Goal: Information Seeking & Learning: Understand process/instructions

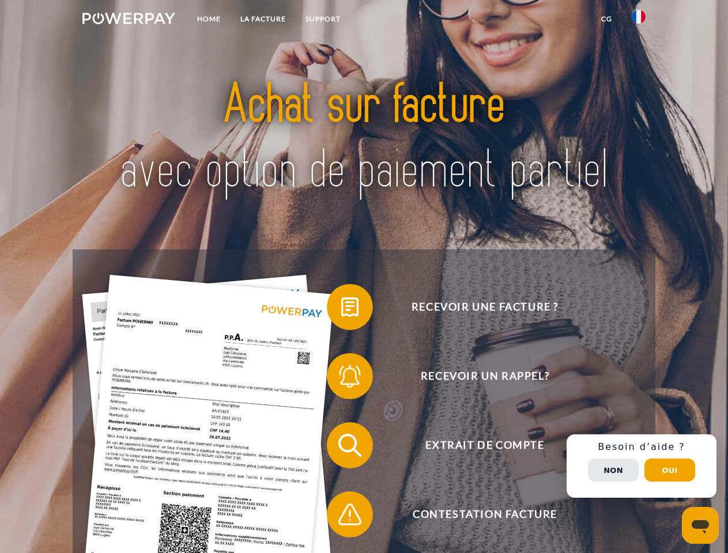
click at [129, 20] on img at bounding box center [128, 19] width 93 height 12
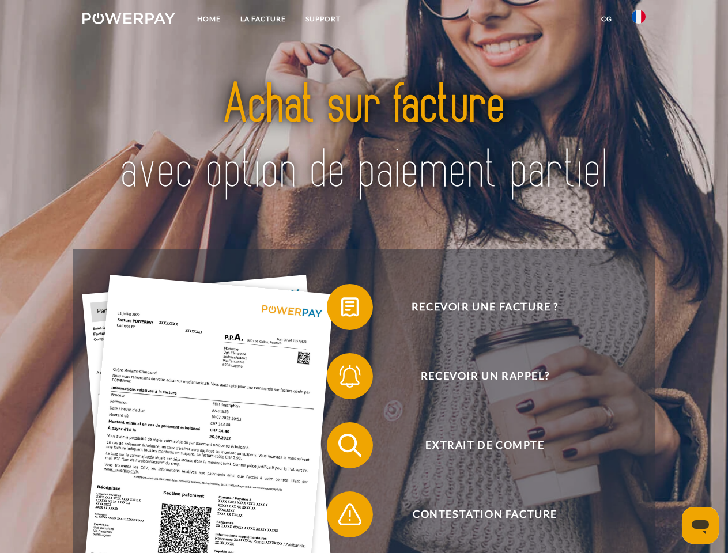
click at [639, 20] on img at bounding box center [639, 17] width 14 height 14
click at [606, 19] on link "CG" at bounding box center [606, 19] width 31 height 21
click at [341, 310] on span at bounding box center [333, 307] width 58 height 58
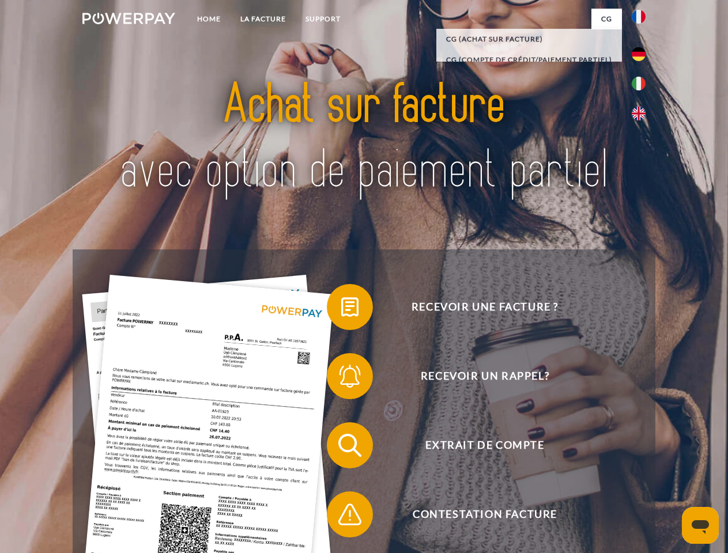
click at [341, 379] on span at bounding box center [333, 377] width 58 height 58
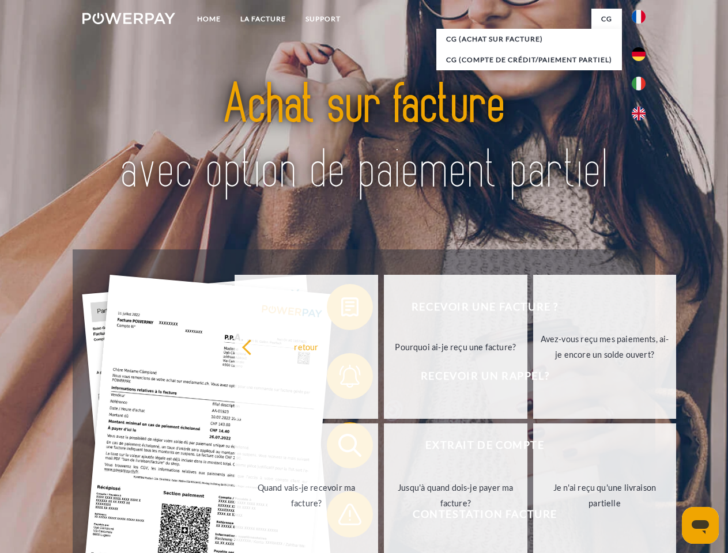
click at [384, 448] on link "Jusqu'à quand dois-je payer ma facture?" at bounding box center [456, 496] width 144 height 144
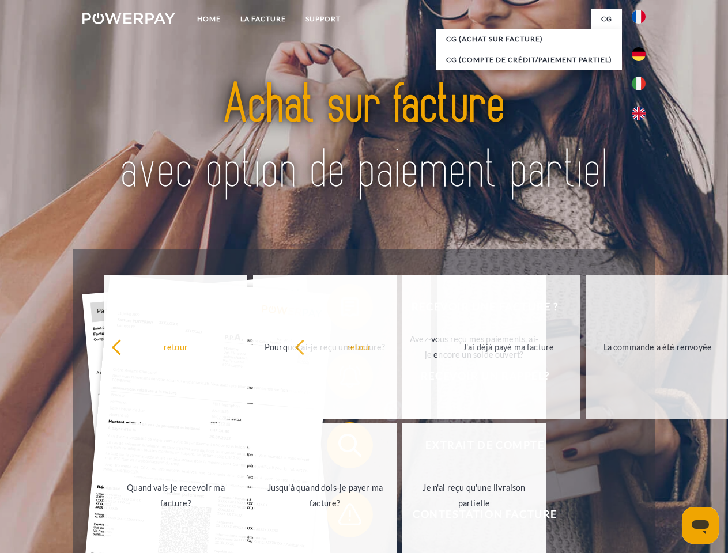
click at [341, 517] on span at bounding box center [333, 515] width 58 height 58
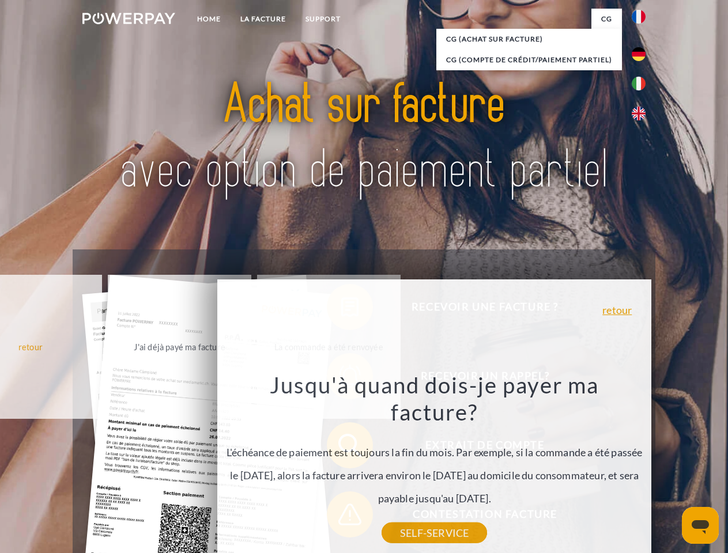
click at [642, 466] on div "Recevoir une facture ? Recevoir un rappel? Extrait de compte retour" at bounding box center [364, 480] width 582 height 461
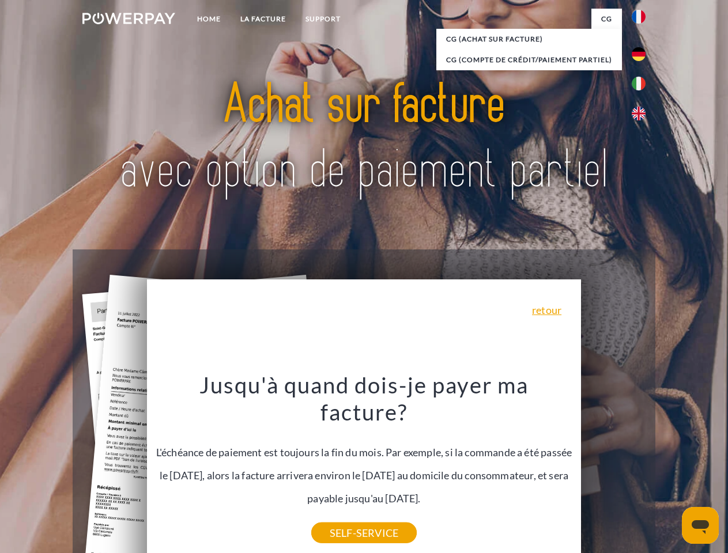
click at [613, 469] on span "Extrait de compte" at bounding box center [485, 446] width 282 height 46
click at [670, 470] on header "Home LA FACTURE Support" at bounding box center [364, 398] width 728 height 796
